Goal: Task Accomplishment & Management: Use online tool/utility

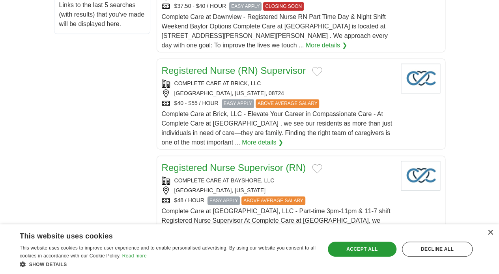
scroll to position [513, 0]
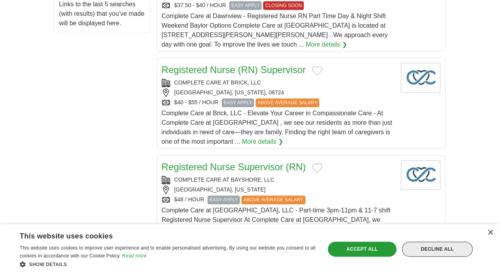
click at [313, 248] on div "Decline all" at bounding box center [437, 249] width 71 height 15
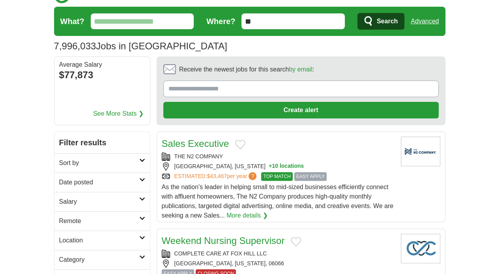
scroll to position [0, 0]
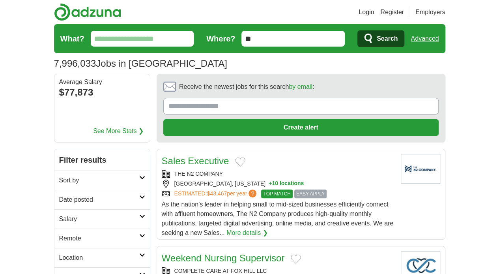
click at [272, 39] on input "**" at bounding box center [293, 39] width 103 height 16
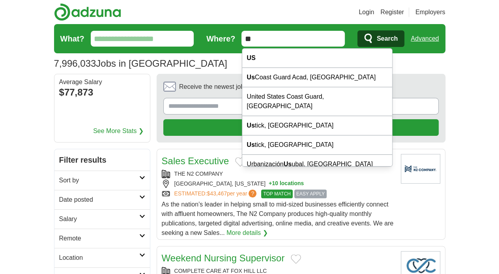
type input "*"
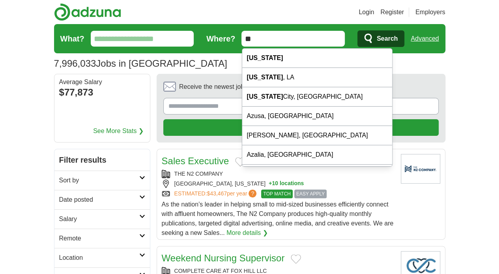
type input "*"
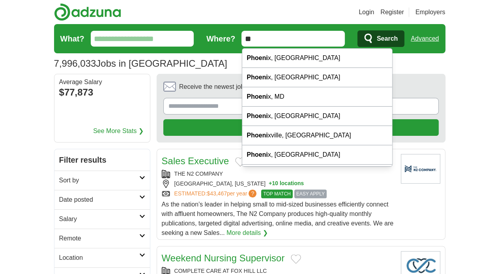
type input "*"
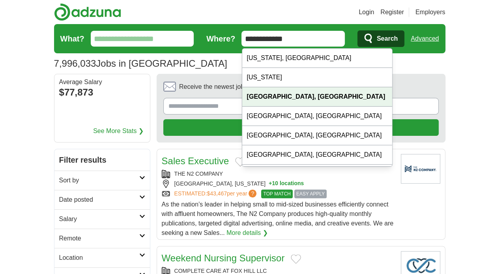
type input "**********"
click at [260, 95] on strong "[GEOGRAPHIC_DATA], [GEOGRAPHIC_DATA]" at bounding box center [316, 96] width 139 height 7
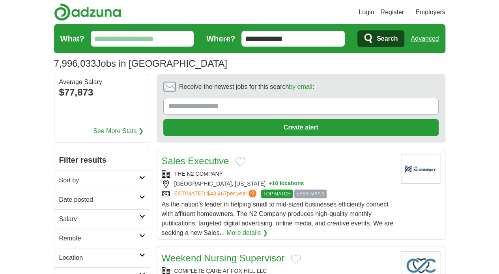
click at [313, 37] on span "Search" at bounding box center [387, 39] width 21 height 16
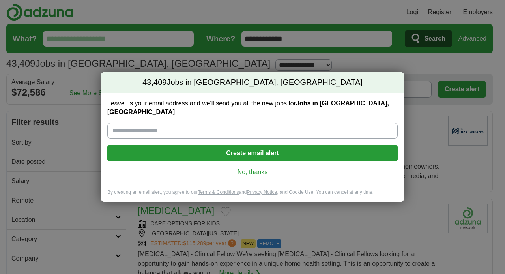
click at [254, 168] on link "No, thanks" at bounding box center [253, 172] width 278 height 9
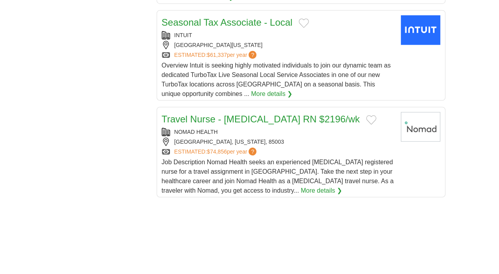
scroll to position [1026, 0]
